Goal: Task Accomplishment & Management: Use online tool/utility

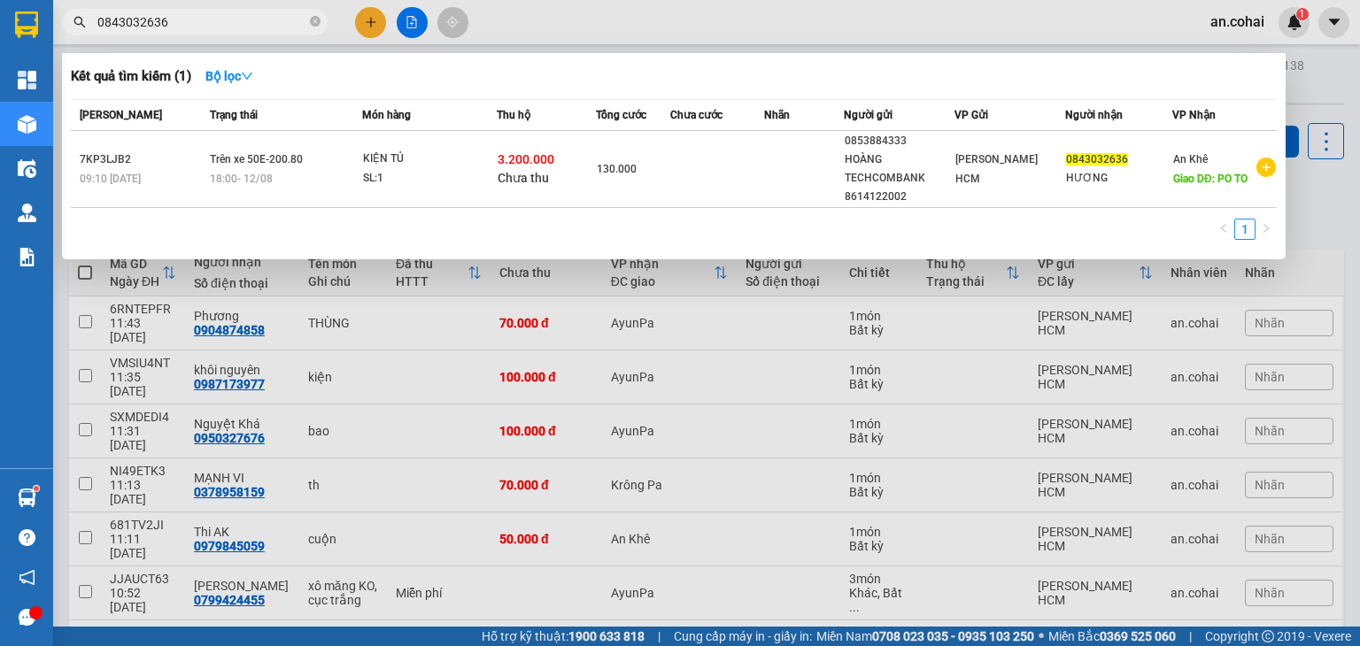
click at [523, 20] on div at bounding box center [680, 323] width 1360 height 646
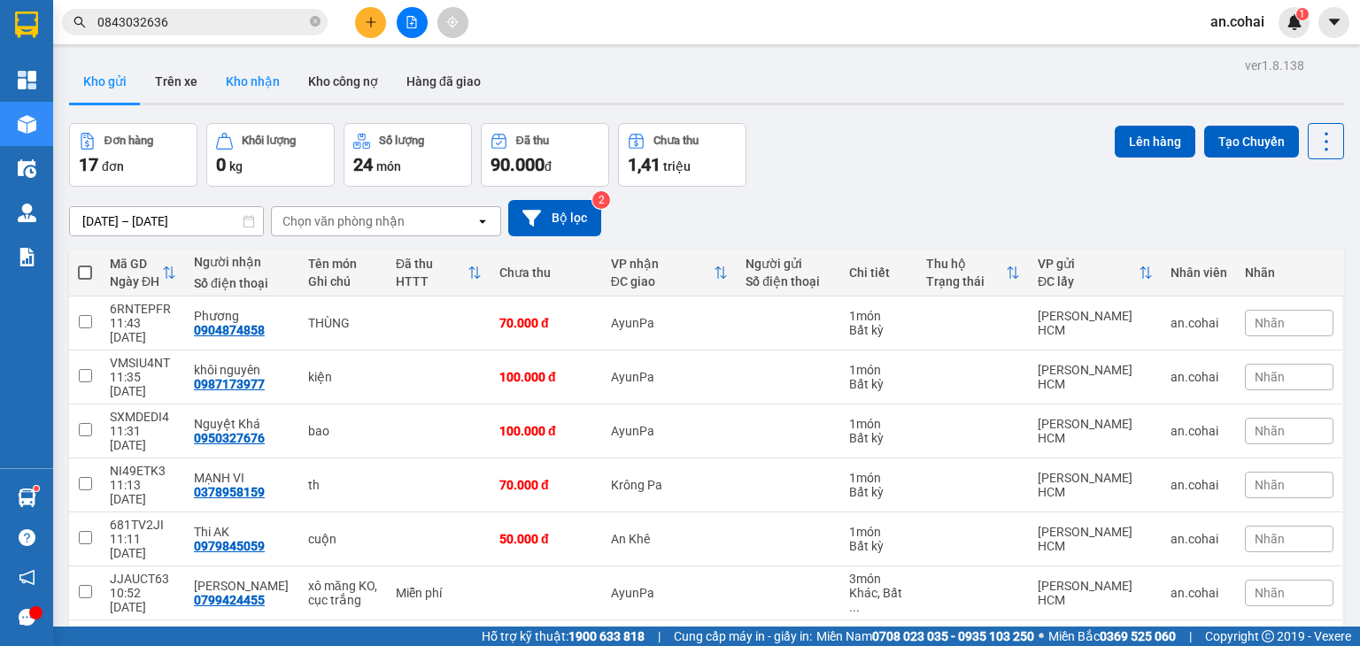
click at [267, 93] on button "Kho nhận" at bounding box center [253, 81] width 82 height 43
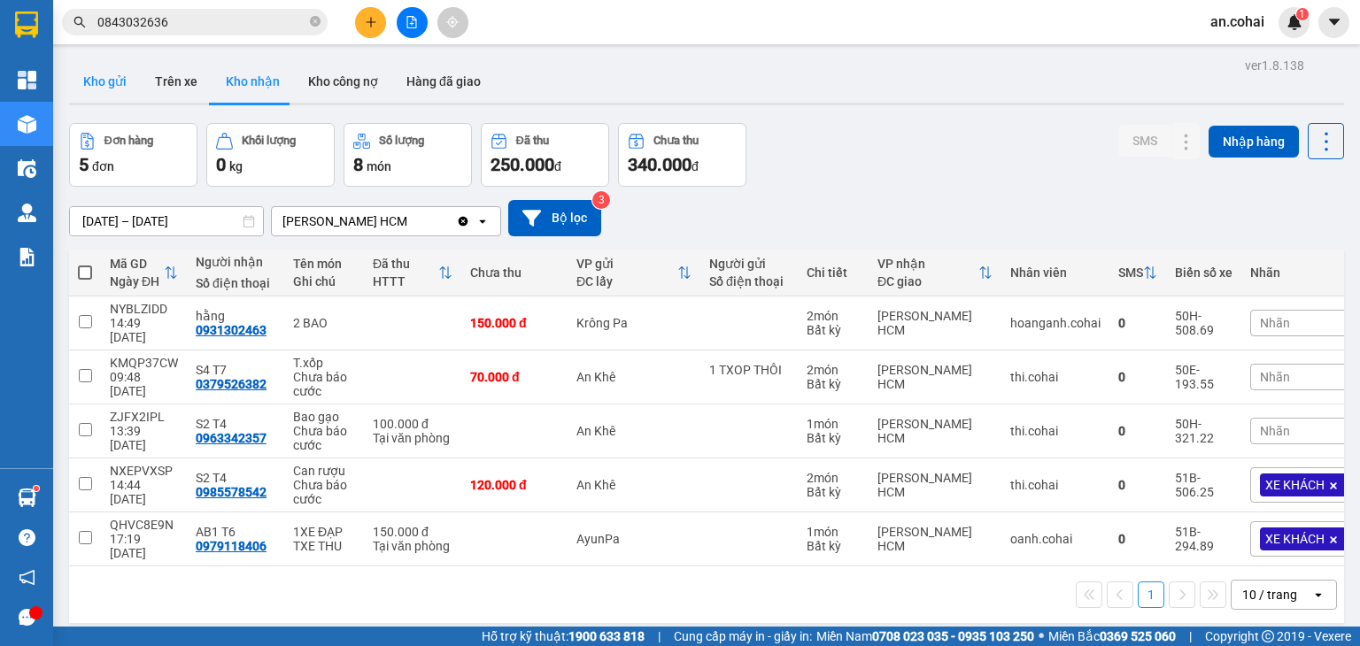
click at [117, 81] on button "Kho gửi" at bounding box center [105, 81] width 72 height 43
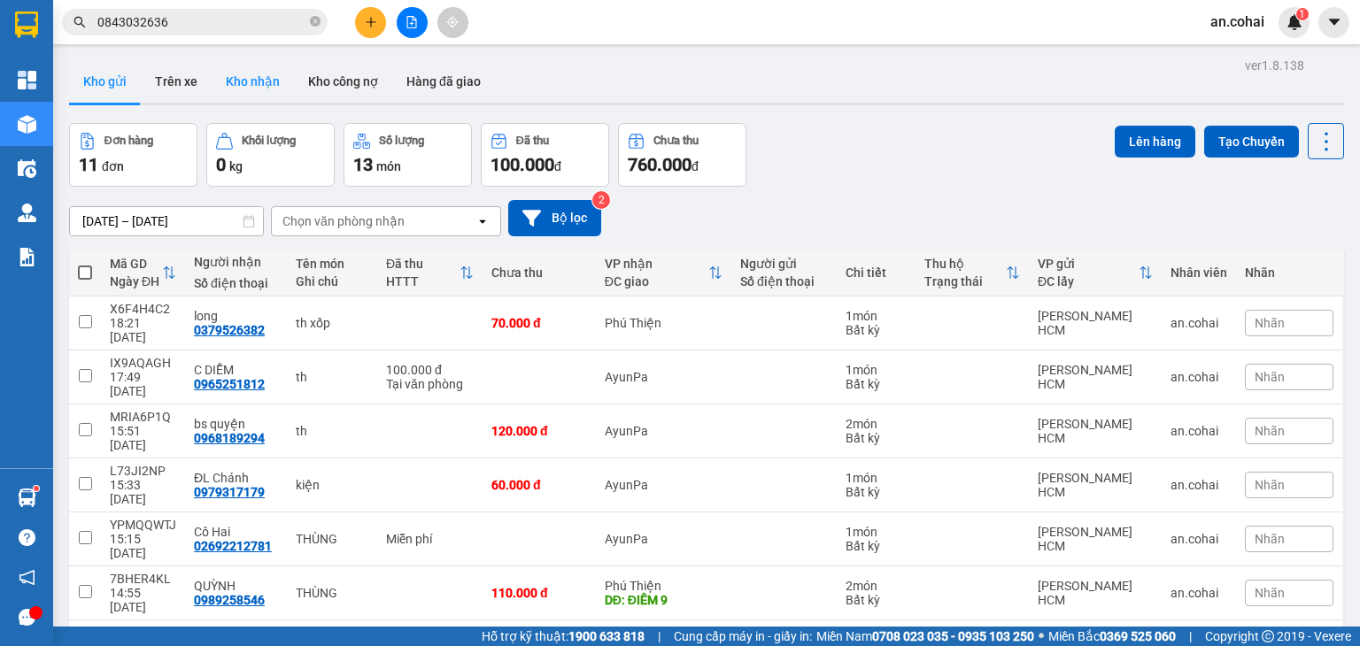
click at [259, 73] on button "Kho nhận" at bounding box center [253, 81] width 82 height 43
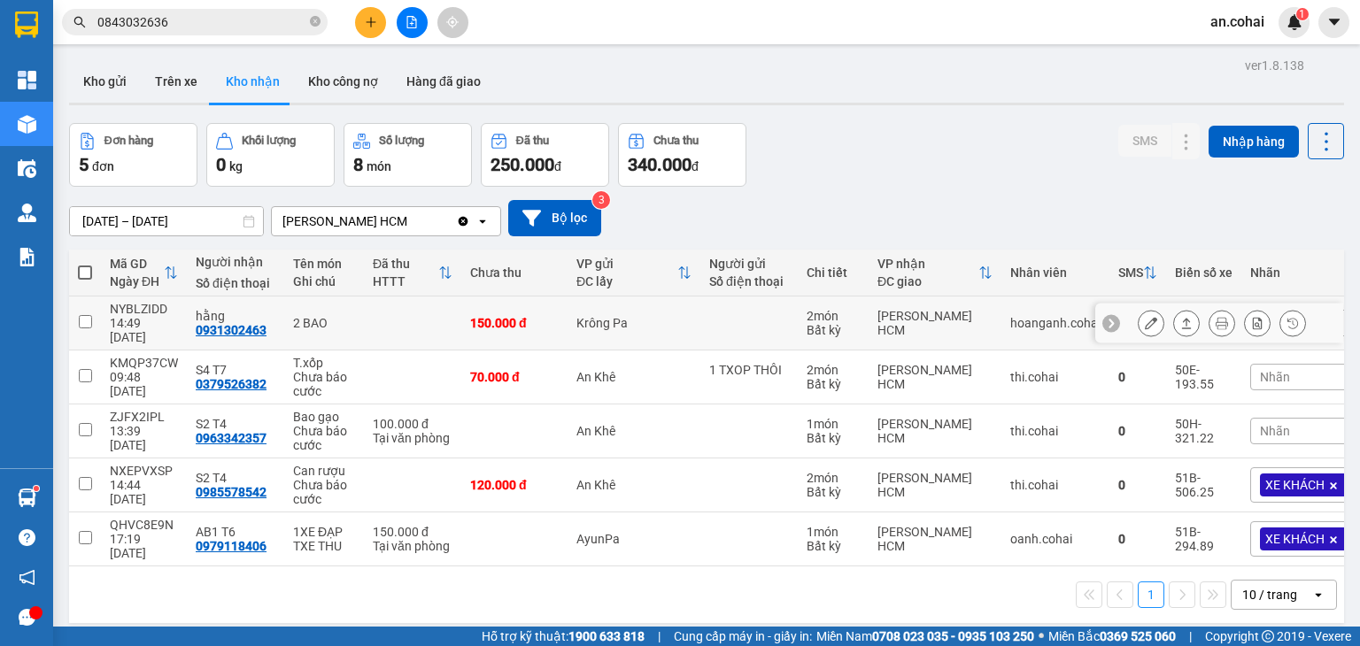
click at [1180, 317] on icon at bounding box center [1186, 323] width 12 height 12
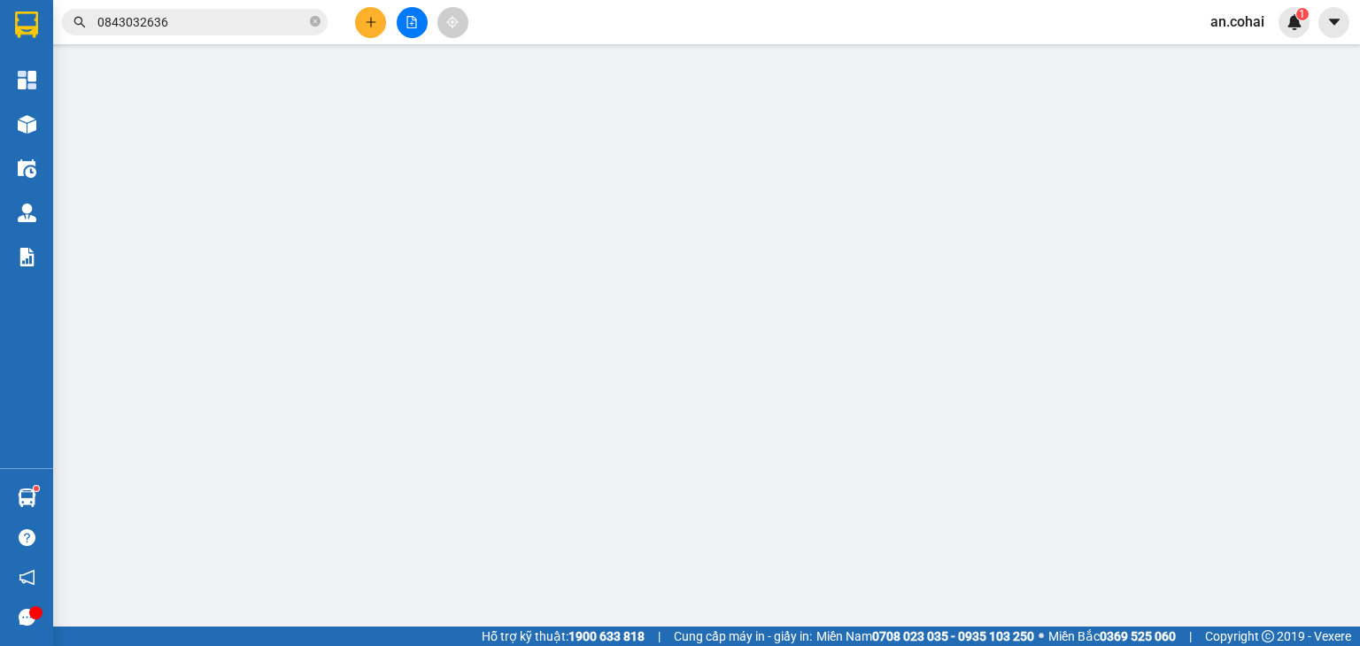
type input "0931302463"
type input "hằng"
type input "150.000"
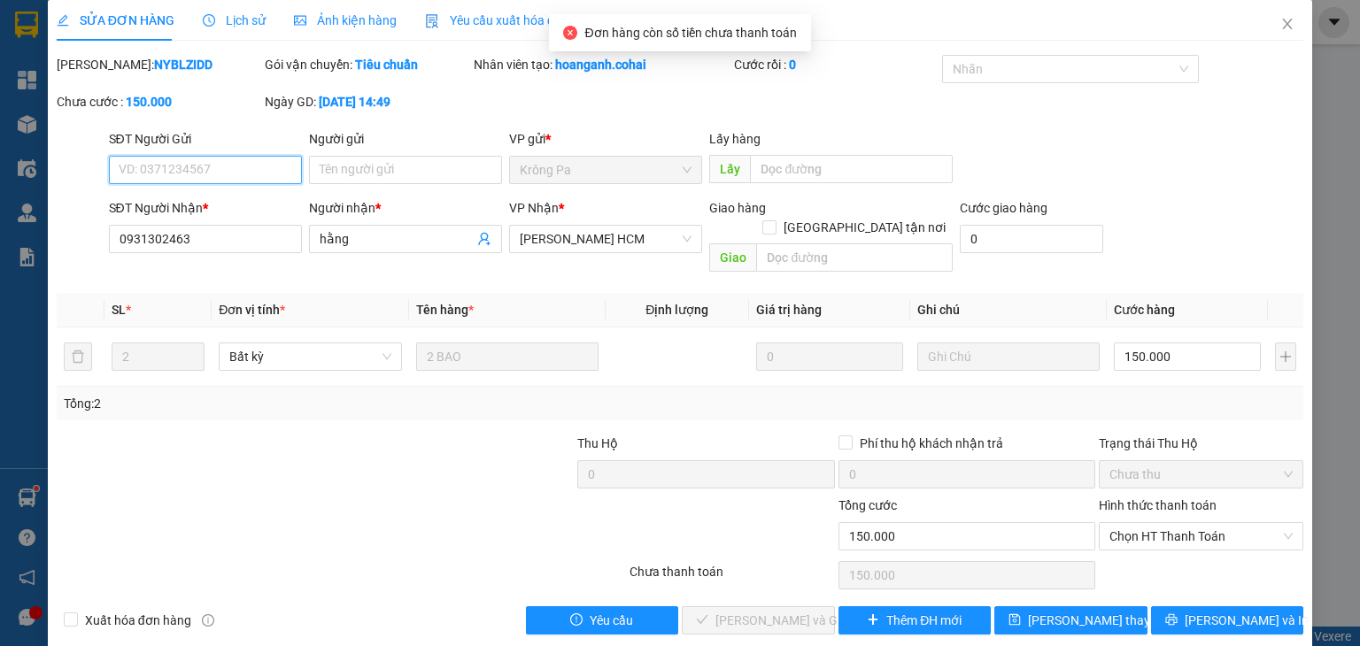
scroll to position [12, 0]
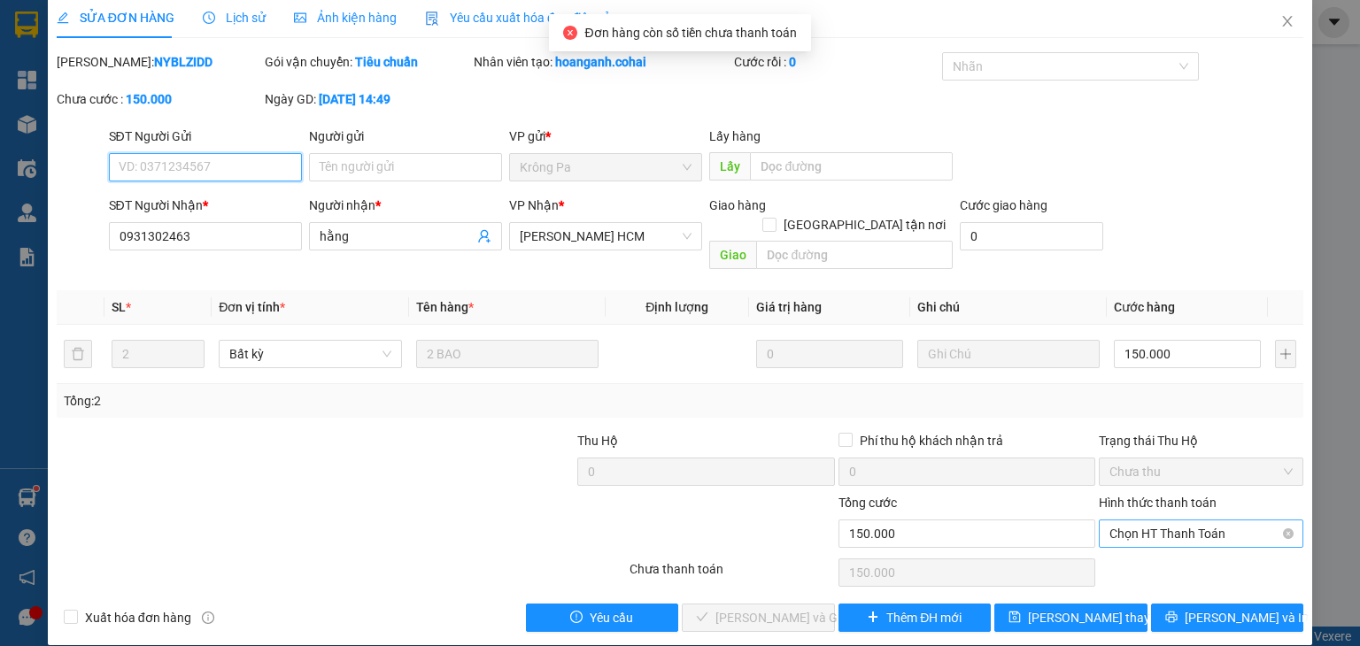
click at [1180, 521] on span "Chọn HT Thanh Toán" at bounding box center [1201, 534] width 183 height 27
click at [1172, 547] on div "Tại văn phòng" at bounding box center [1190, 549] width 182 height 19
type input "0"
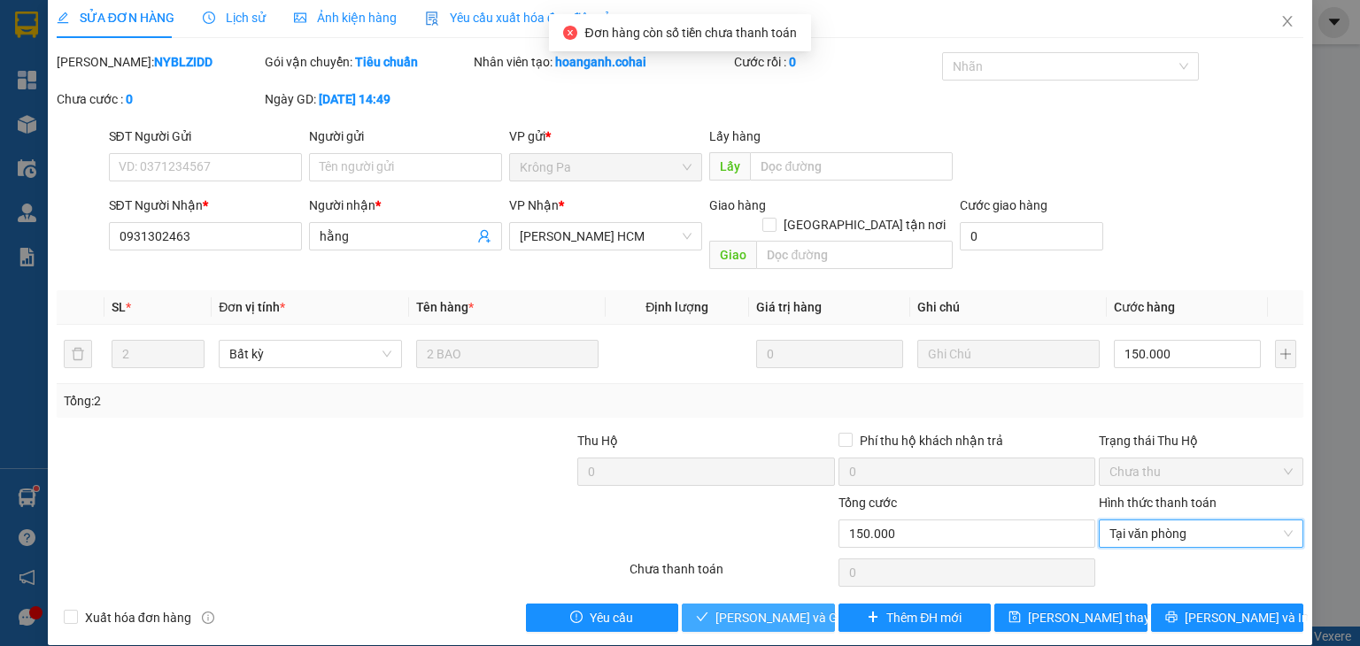
click at [762, 608] on span "[PERSON_NAME] và Giao hàng" at bounding box center [801, 617] width 170 height 19
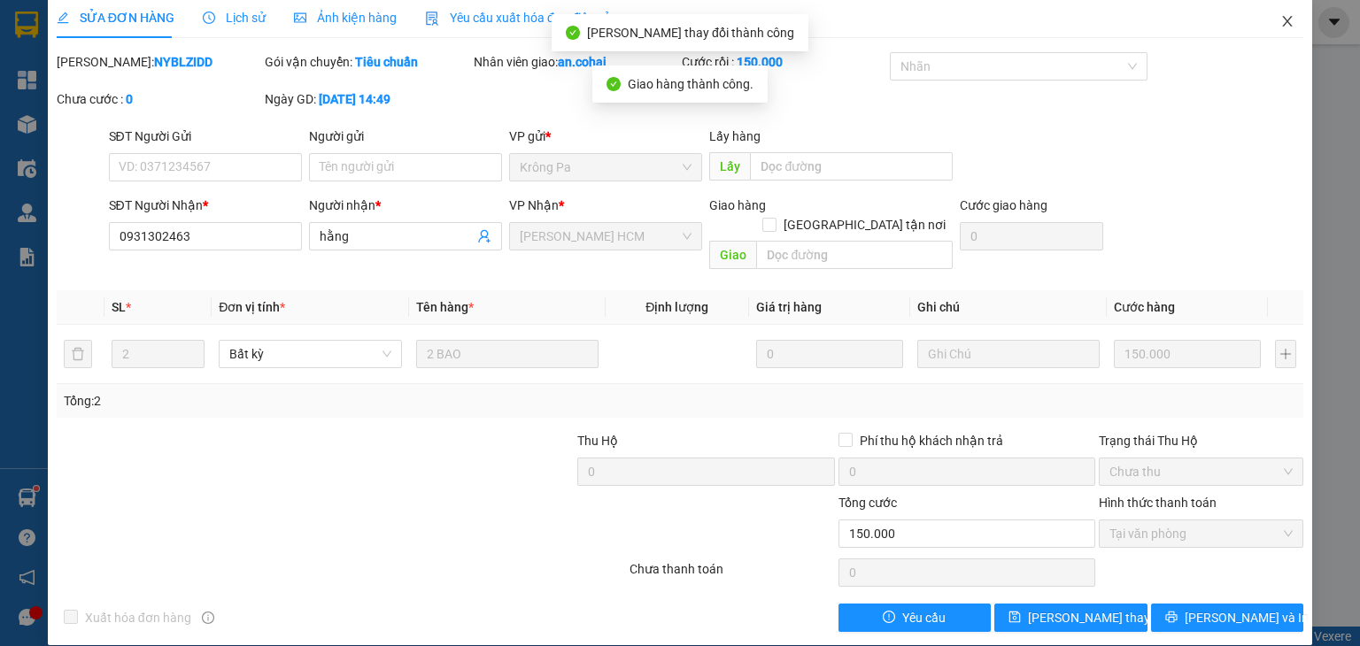
click at [1280, 27] on icon "close" at bounding box center [1287, 21] width 14 height 14
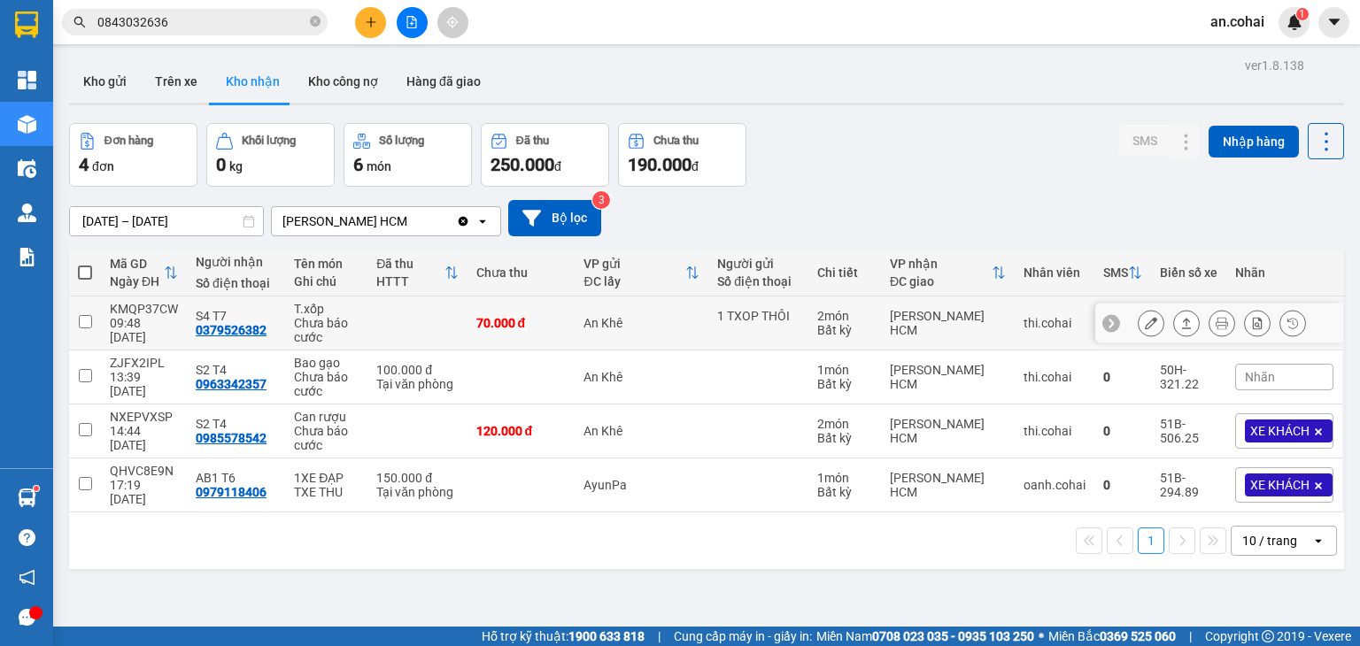
click at [1180, 322] on icon at bounding box center [1186, 323] width 12 height 12
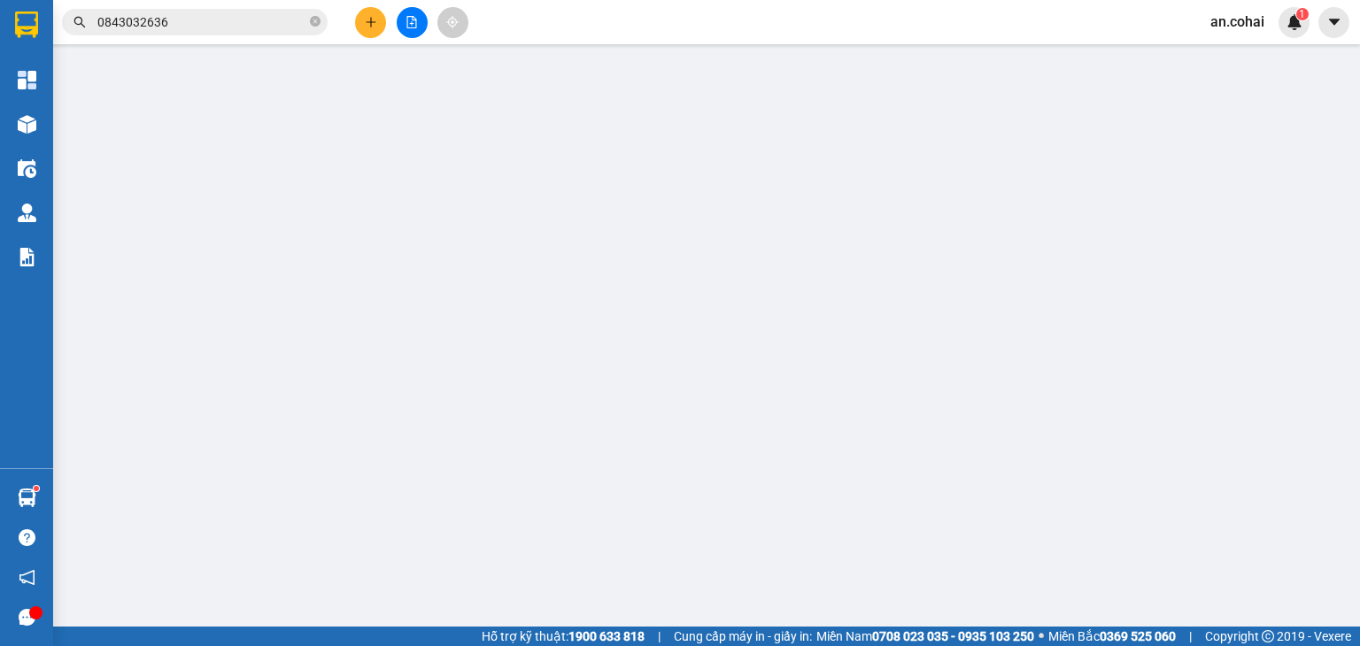
type input "1 TXOP THÔI"
type input "0379526382"
type input "S4 T7"
type input "70.000"
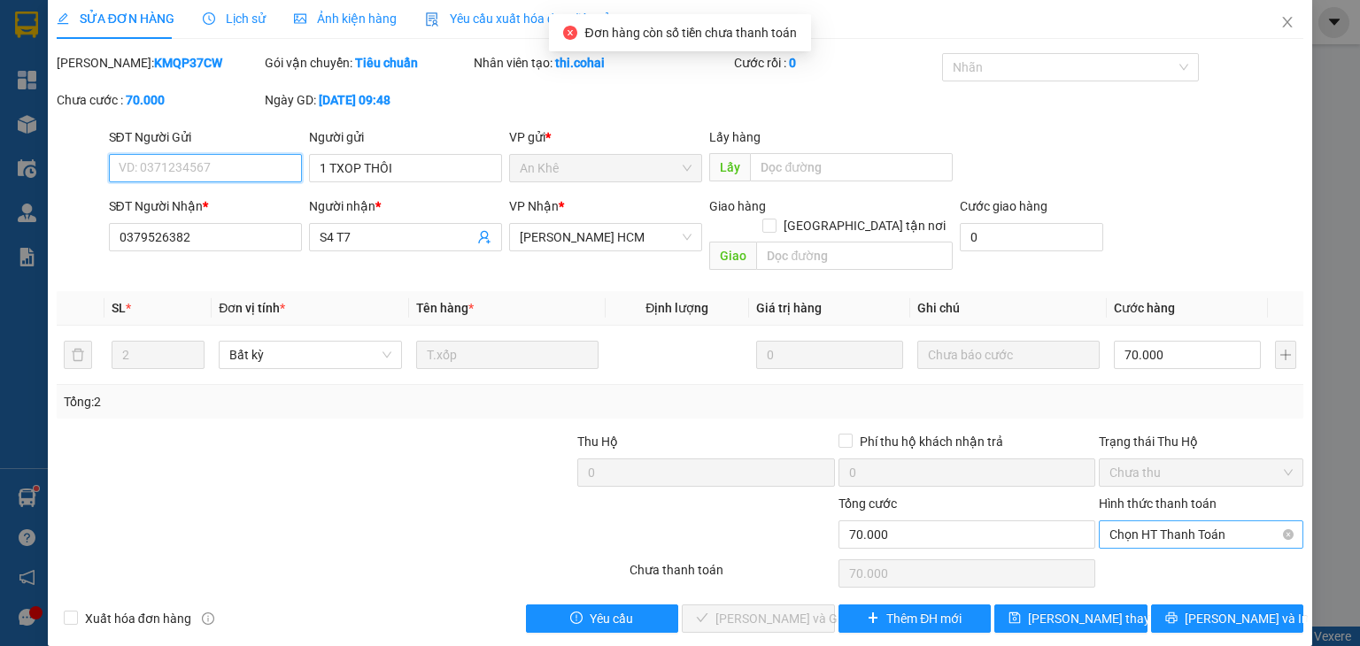
scroll to position [12, 0]
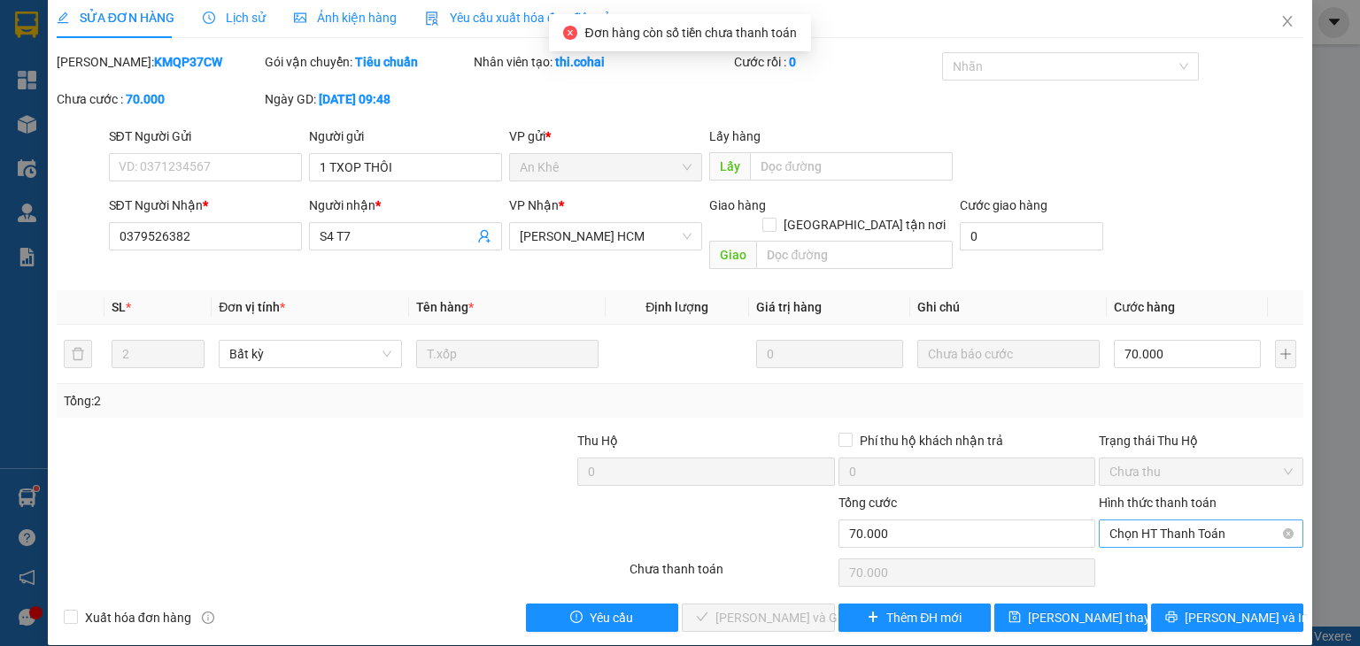
click at [1166, 529] on div "Hình thức thanh toán Chọn HT Thanh Toán" at bounding box center [1201, 524] width 205 height 62
click at [1139, 521] on span "Chọn HT Thanh Toán" at bounding box center [1201, 534] width 183 height 27
drag, startPoint x: 1139, startPoint y: 543, endPoint x: 1056, endPoint y: 564, distance: 85.9
click at [1139, 544] on div "Tại văn phòng" at bounding box center [1190, 549] width 182 height 19
type input "0"
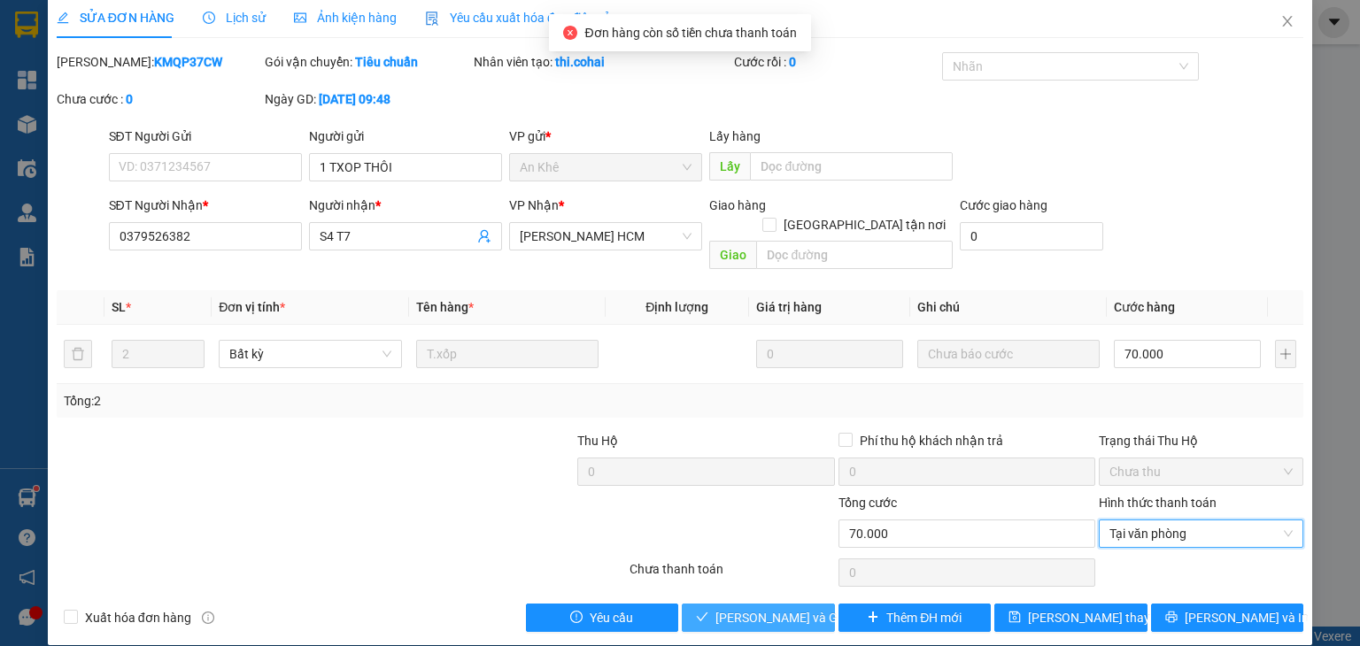
click at [768, 608] on span "[PERSON_NAME] và Giao hàng" at bounding box center [801, 617] width 170 height 19
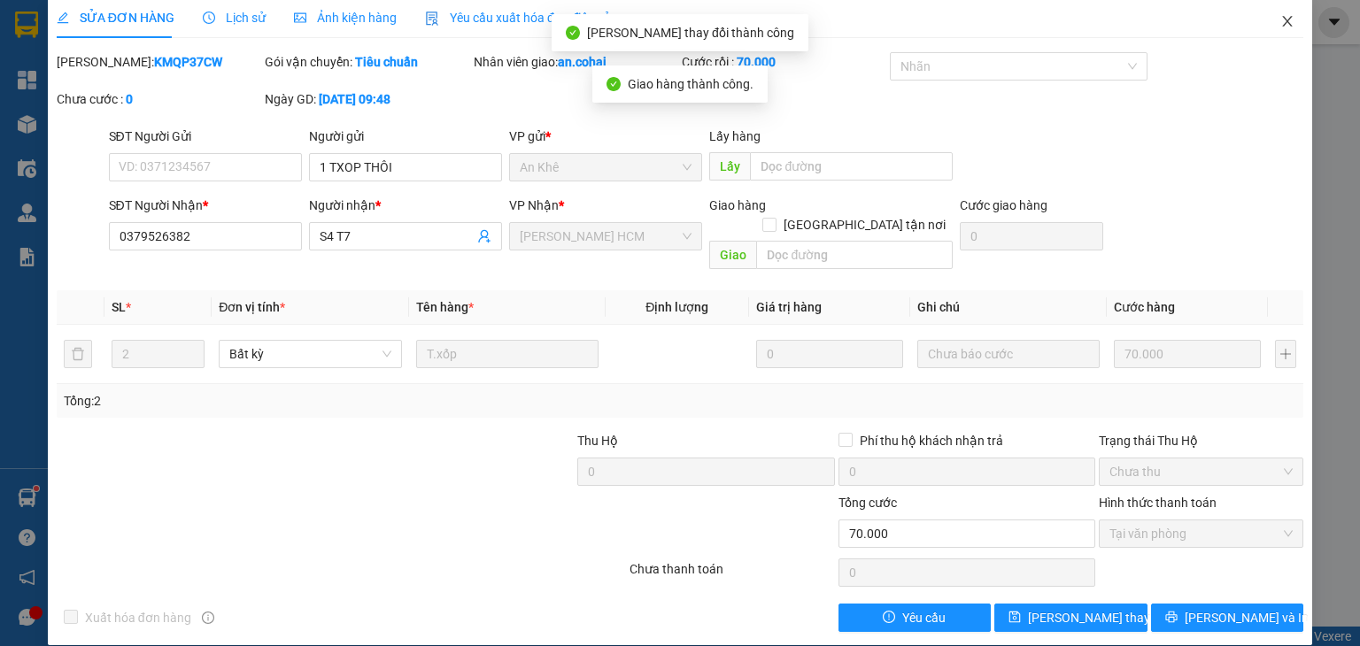
click at [1283, 21] on icon "close" at bounding box center [1288, 21] width 10 height 11
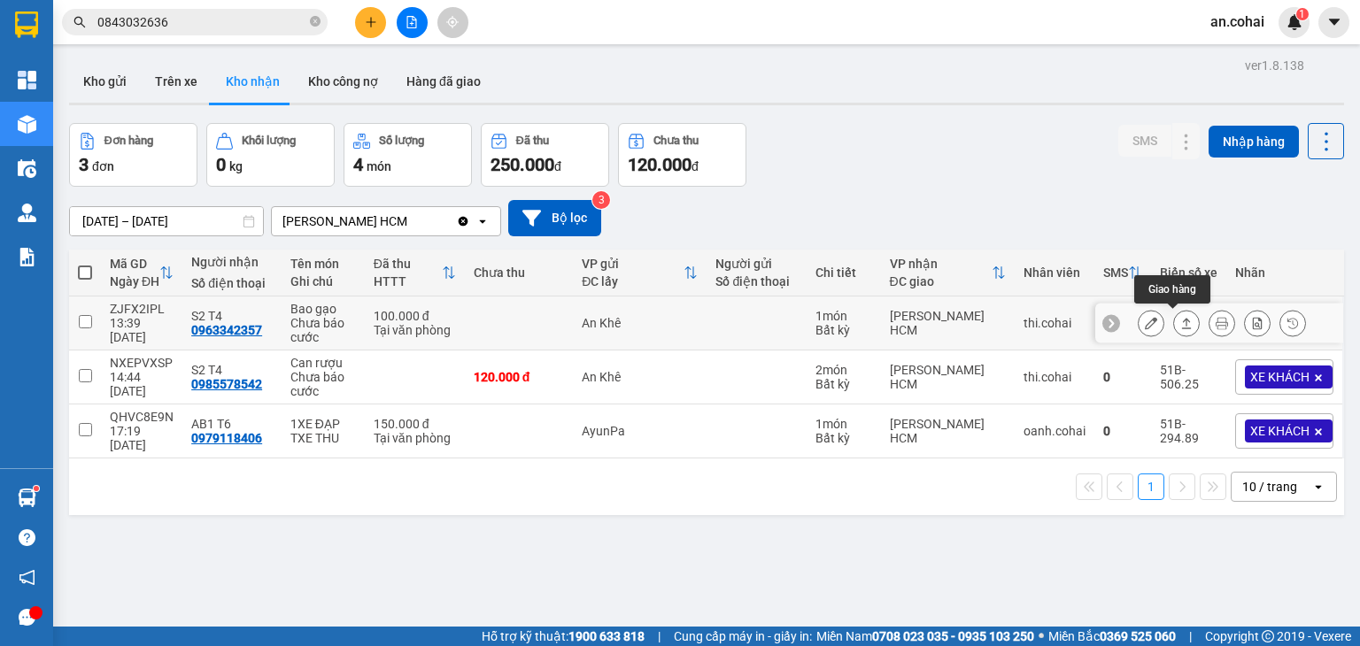
click at [1180, 321] on icon at bounding box center [1186, 323] width 12 height 12
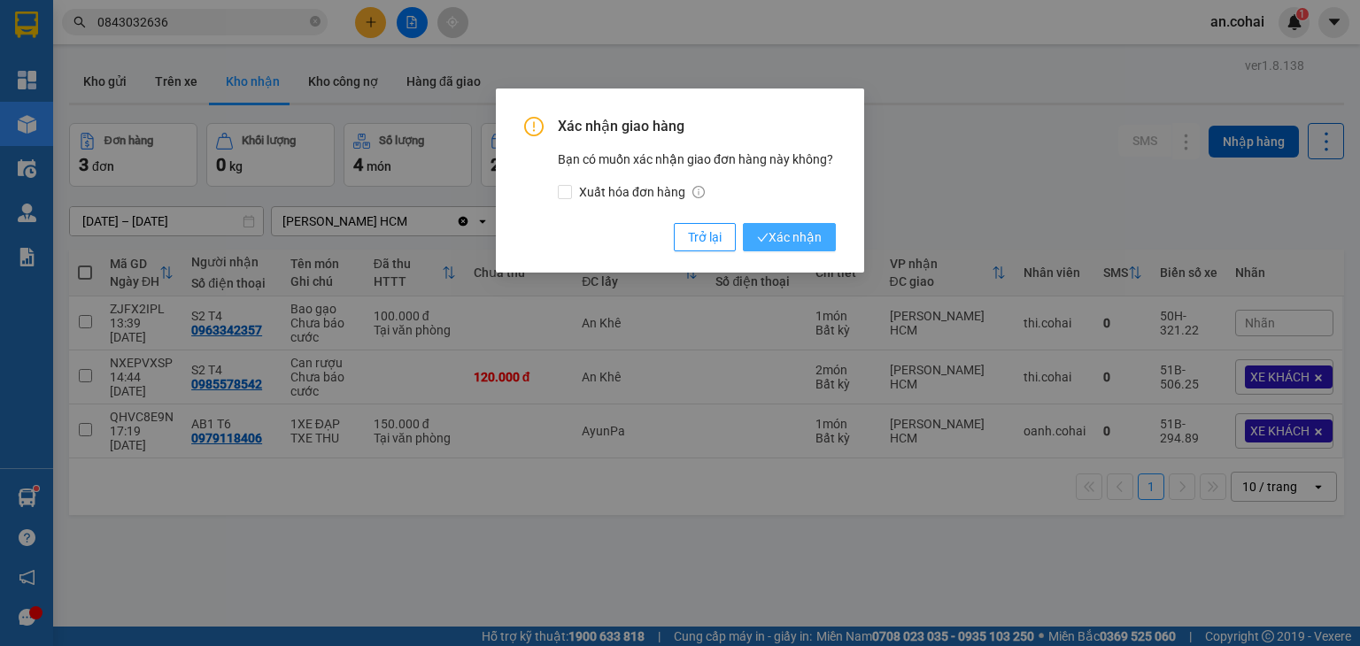
click at [815, 246] on span "Xác nhận" at bounding box center [789, 237] width 65 height 19
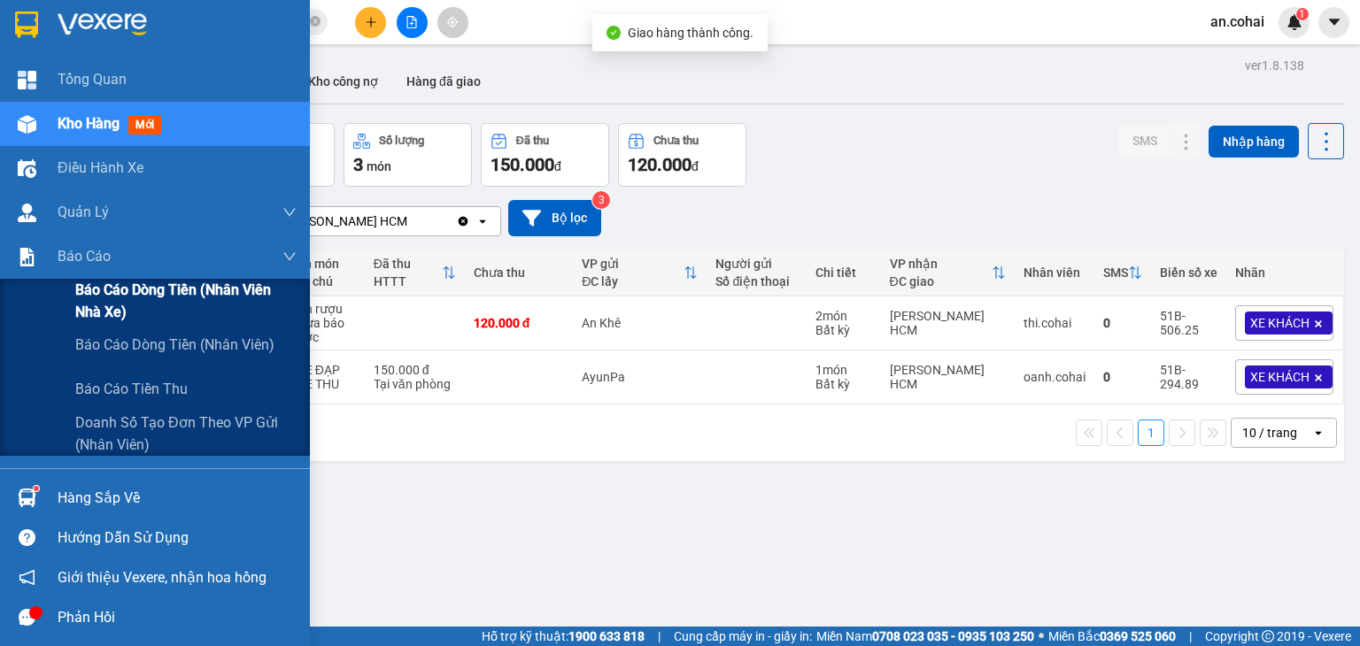
click at [100, 311] on span "Báo cáo dòng tiền (Nhân viên Nhà xe)" at bounding box center [185, 301] width 221 height 44
